Goal: Find specific page/section: Find specific page/section

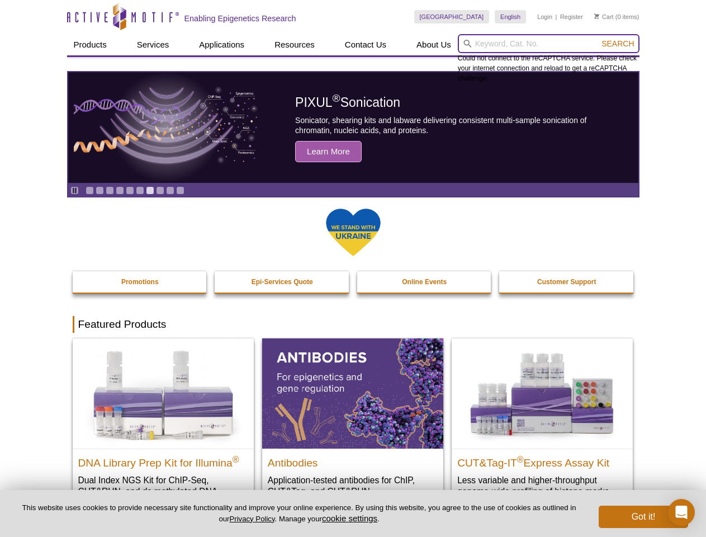
click at [549, 44] on input "search" at bounding box center [549, 43] width 182 height 19
click at [618, 44] on span "Search" at bounding box center [618, 43] width 32 height 9
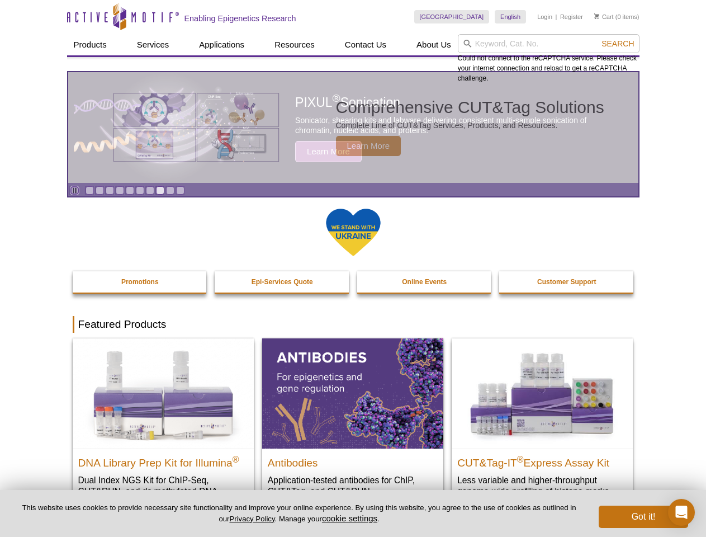
click at [74, 190] on icon "Pause" at bounding box center [74, 190] width 7 height 7
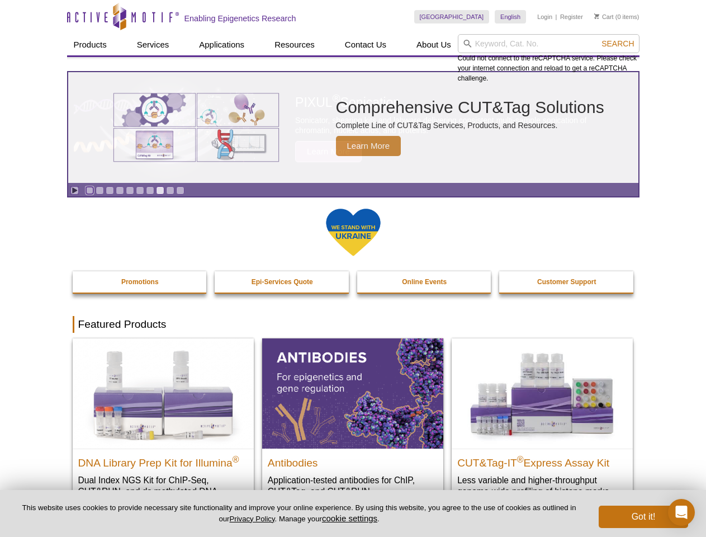
click at [89, 190] on link "Go to slide 1" at bounding box center [90, 190] width 8 height 8
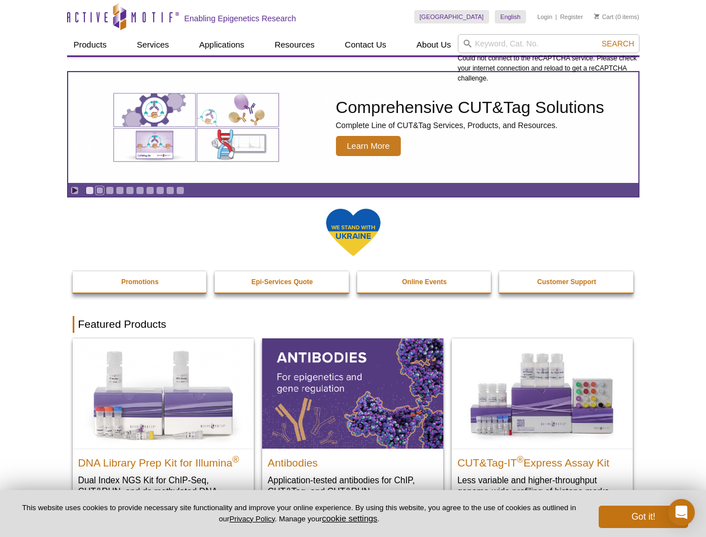
click at [100, 190] on link "Go to slide 2" at bounding box center [100, 190] width 8 height 8
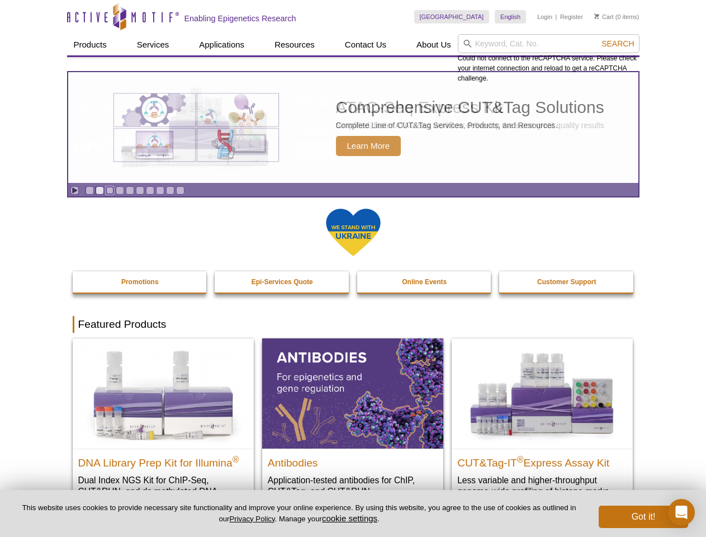
click at [110, 190] on link "Go to slide 3" at bounding box center [110, 190] width 8 height 8
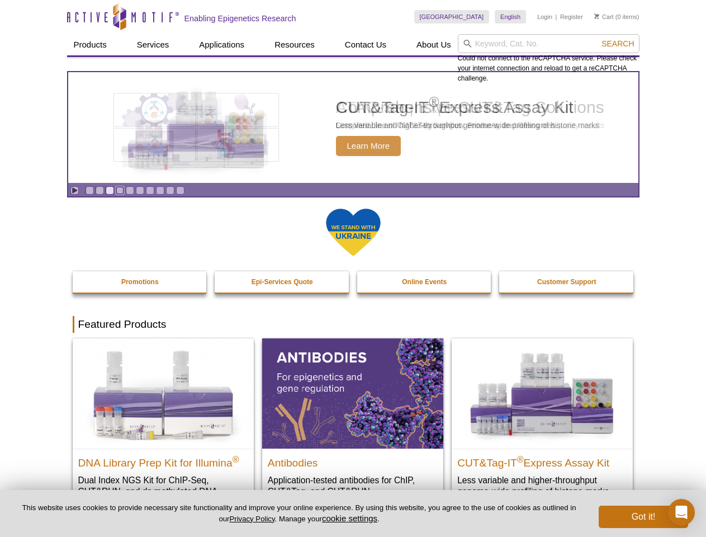
click at [120, 190] on link "Go to slide 4" at bounding box center [120, 190] width 8 height 8
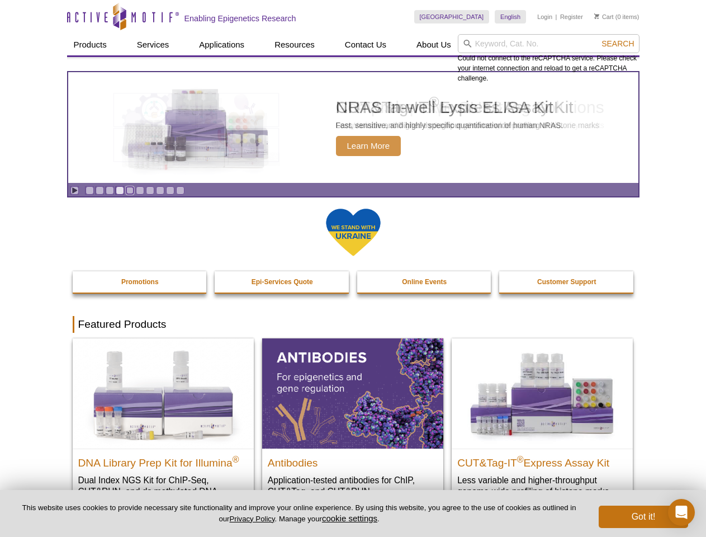
click at [130, 190] on link "Go to slide 5" at bounding box center [130, 190] width 8 height 8
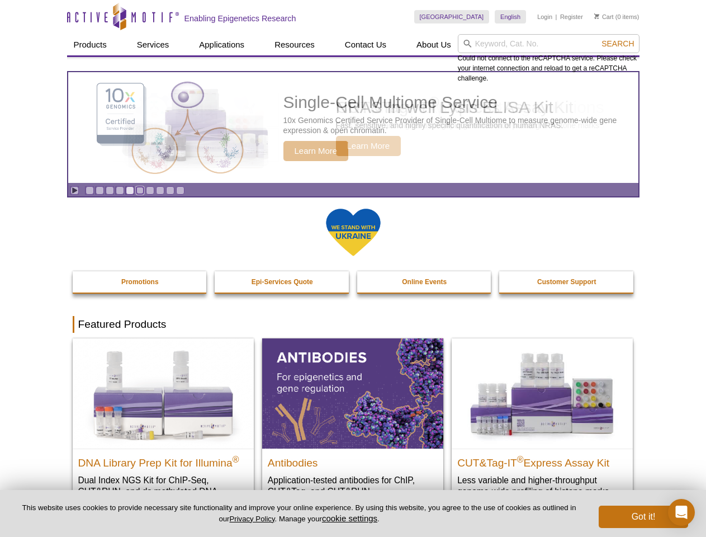
click at [140, 190] on link "Go to slide 6" at bounding box center [140, 190] width 8 height 8
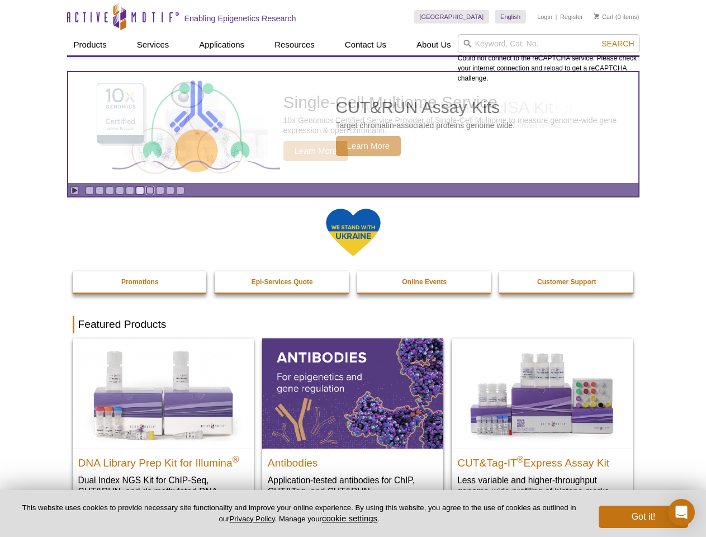
click at [150, 190] on link "Go to slide 7" at bounding box center [150, 190] width 8 height 8
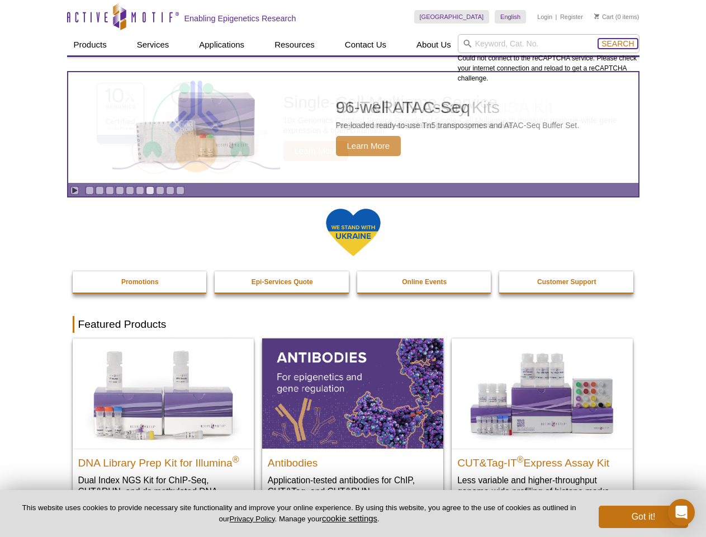
click at [618, 44] on span "Search" at bounding box center [618, 43] width 32 height 9
